Goal: Navigation & Orientation: Find specific page/section

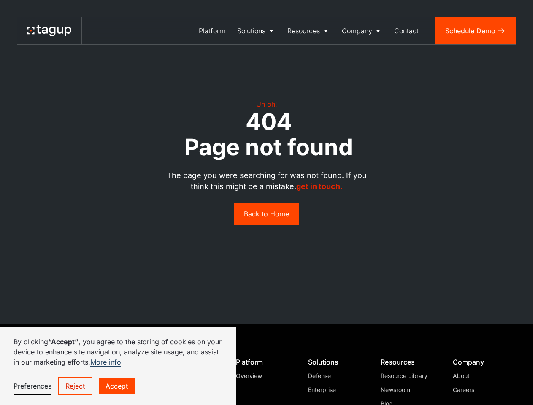
click at [266, 203] on div "The page you were searching for was not found. If you think this might be a mis…" at bounding box center [266, 186] width 213 height 33
click at [256, 31] on div "Solutions" at bounding box center [251, 31] width 28 height 10
click at [308, 31] on div "Resources" at bounding box center [303, 31] width 32 height 10
click at [362, 31] on div "Company" at bounding box center [357, 31] width 30 height 10
click at [32, 386] on link "Preferences" at bounding box center [33, 386] width 38 height 17
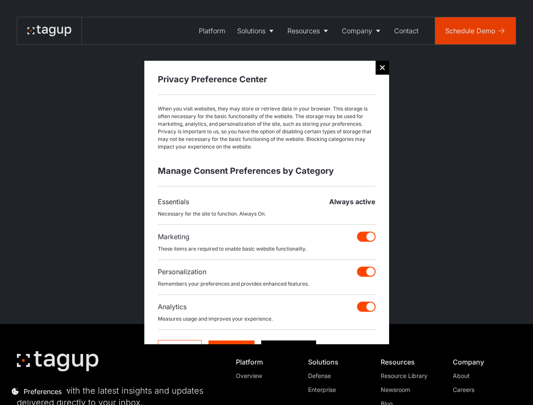
click at [75, 386] on div at bounding box center [266, 202] width 533 height 405
click at [116, 386] on div at bounding box center [266, 202] width 533 height 405
click at [81, 405] on html "Platform Solutions Solutions Defense Enterprise Resources Resource Library News…" at bounding box center [266, 202] width 533 height 405
